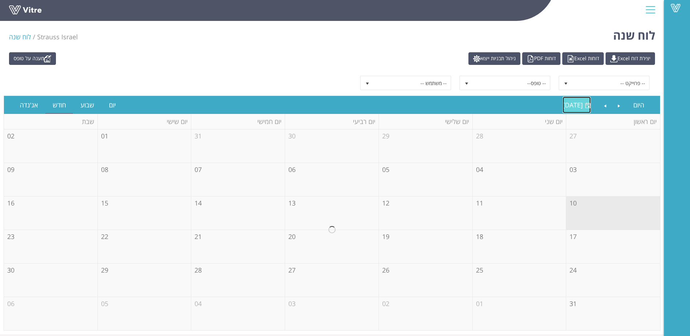
click at [576, 110] on link "[DATE] [DATE]" at bounding box center [577, 105] width 28 height 17
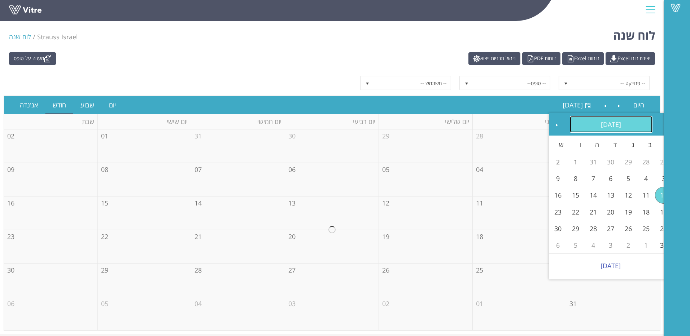
click at [626, 122] on link "[DATE]" at bounding box center [611, 124] width 83 height 17
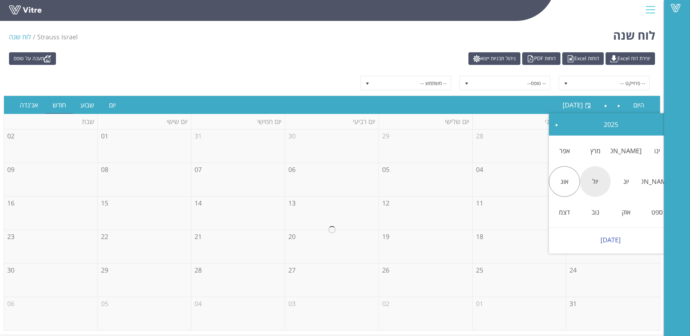
click at [600, 173] on td "יול" at bounding box center [595, 181] width 31 height 31
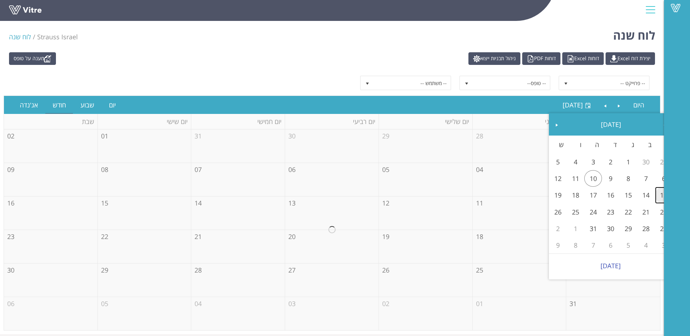
click at [663, 199] on link "13" at bounding box center [664, 195] width 18 height 17
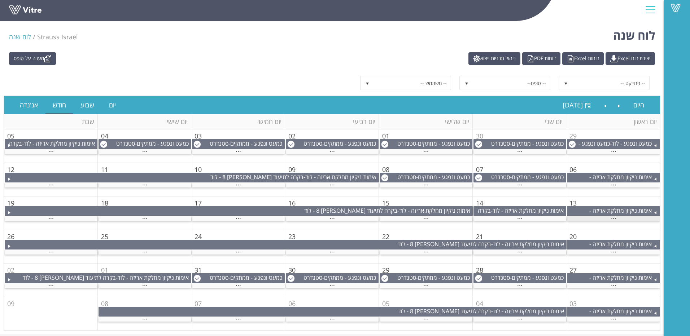
click at [616, 219] on span "..." at bounding box center [613, 217] width 5 height 8
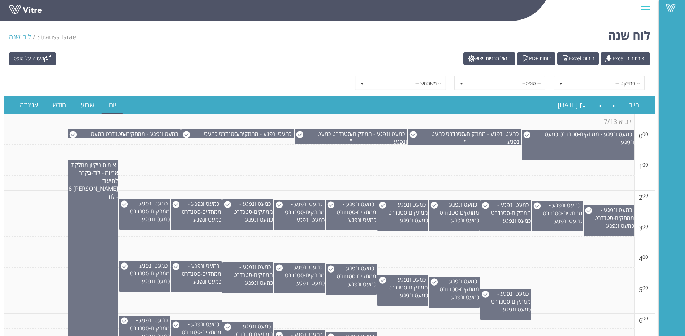
drag, startPoint x: 668, startPoint y: 316, endPoint x: 667, endPoint y: 292, distance: 23.9
click at [668, 308] on div "Vitre" at bounding box center [672, 168] width 26 height 336
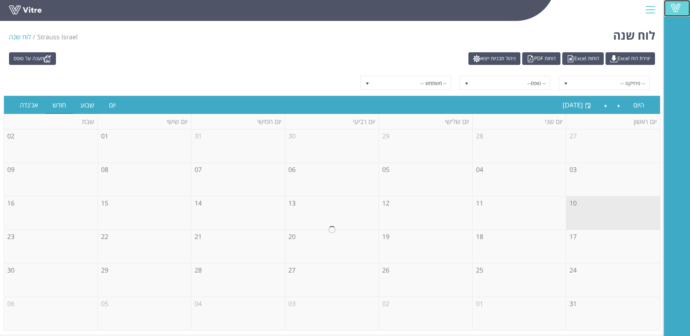
click at [674, 9] on span at bounding box center [676, 8] width 18 height 9
